Goal: Task Accomplishment & Management: Use online tool/utility

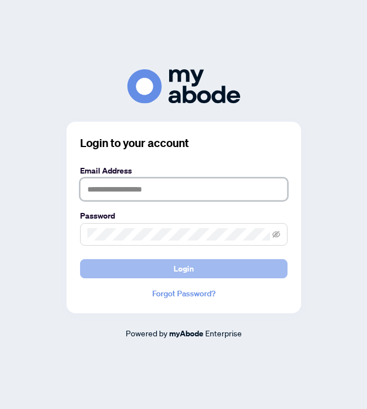
type input "**********"
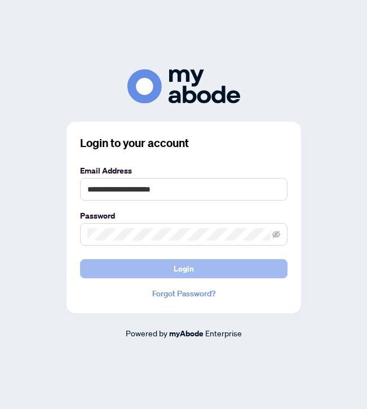
click at [139, 268] on button "Login" at bounding box center [183, 268] width 207 height 19
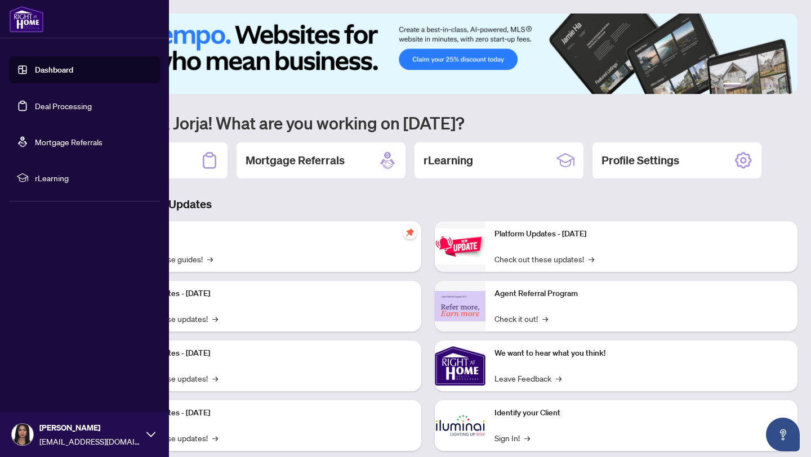
click at [35, 110] on link "Deal Processing" at bounding box center [63, 106] width 57 height 10
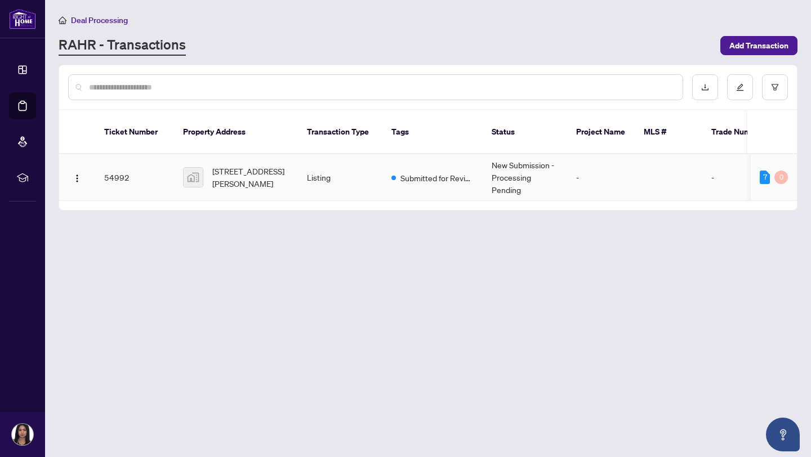
click at [381, 181] on td "Listing" at bounding box center [340, 177] width 85 height 47
